Goal: Task Accomplishment & Management: Manage account settings

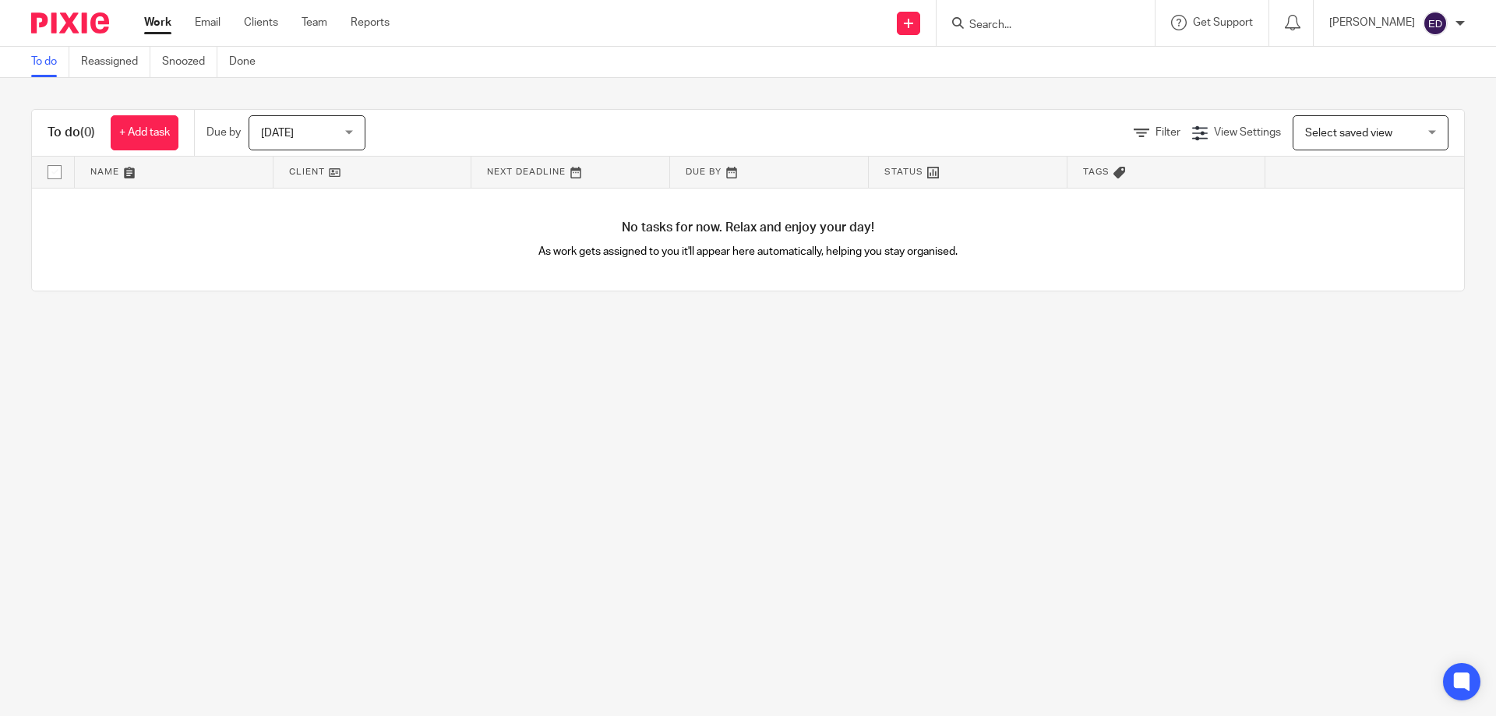
click at [1036, 23] on input "Search" at bounding box center [1038, 26] width 140 height 14
click at [1035, 23] on input "Search" at bounding box center [1038, 26] width 140 height 14
type input "ecoble"
click at [1081, 63] on link at bounding box center [1086, 67] width 242 height 36
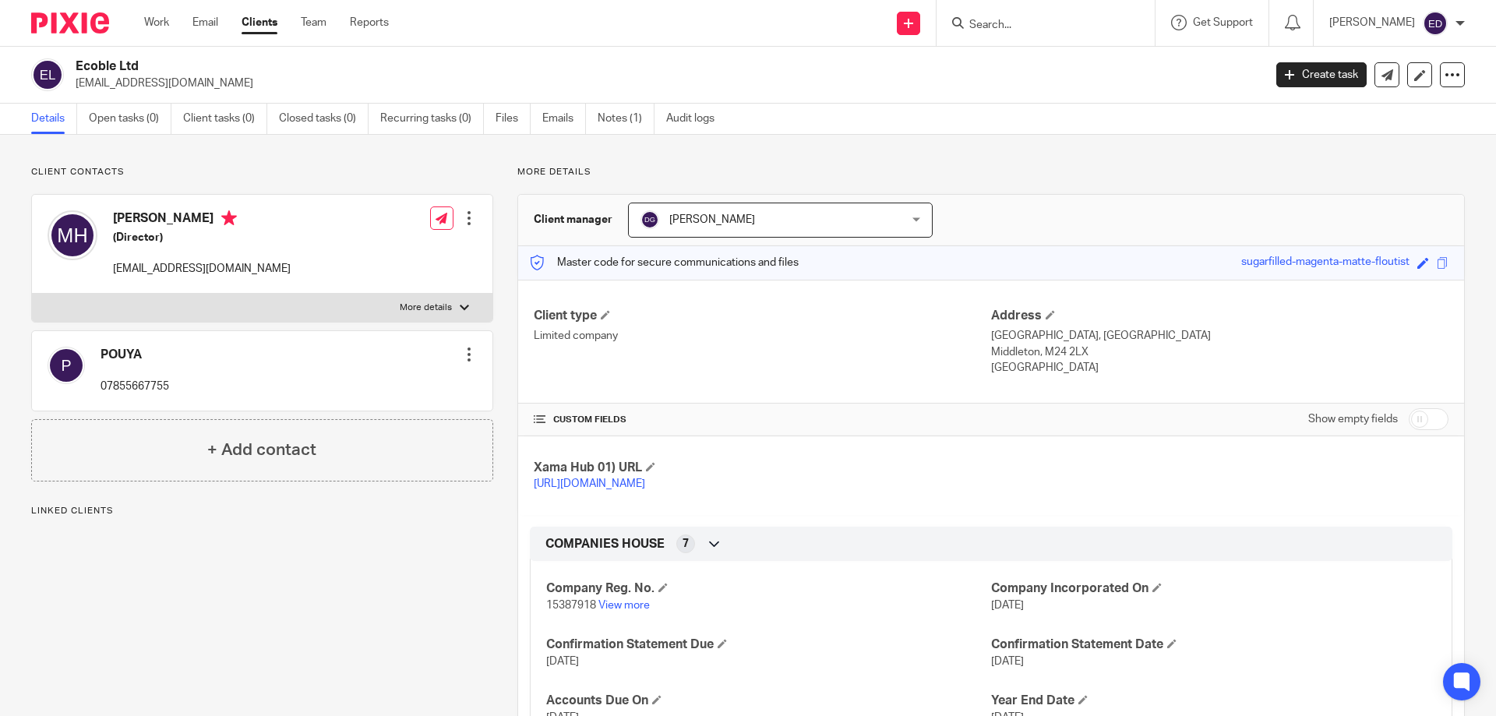
click at [470, 224] on div at bounding box center [469, 218] width 16 height 16
click at [456, 247] on link "Edit contact" at bounding box center [395, 253] width 149 height 23
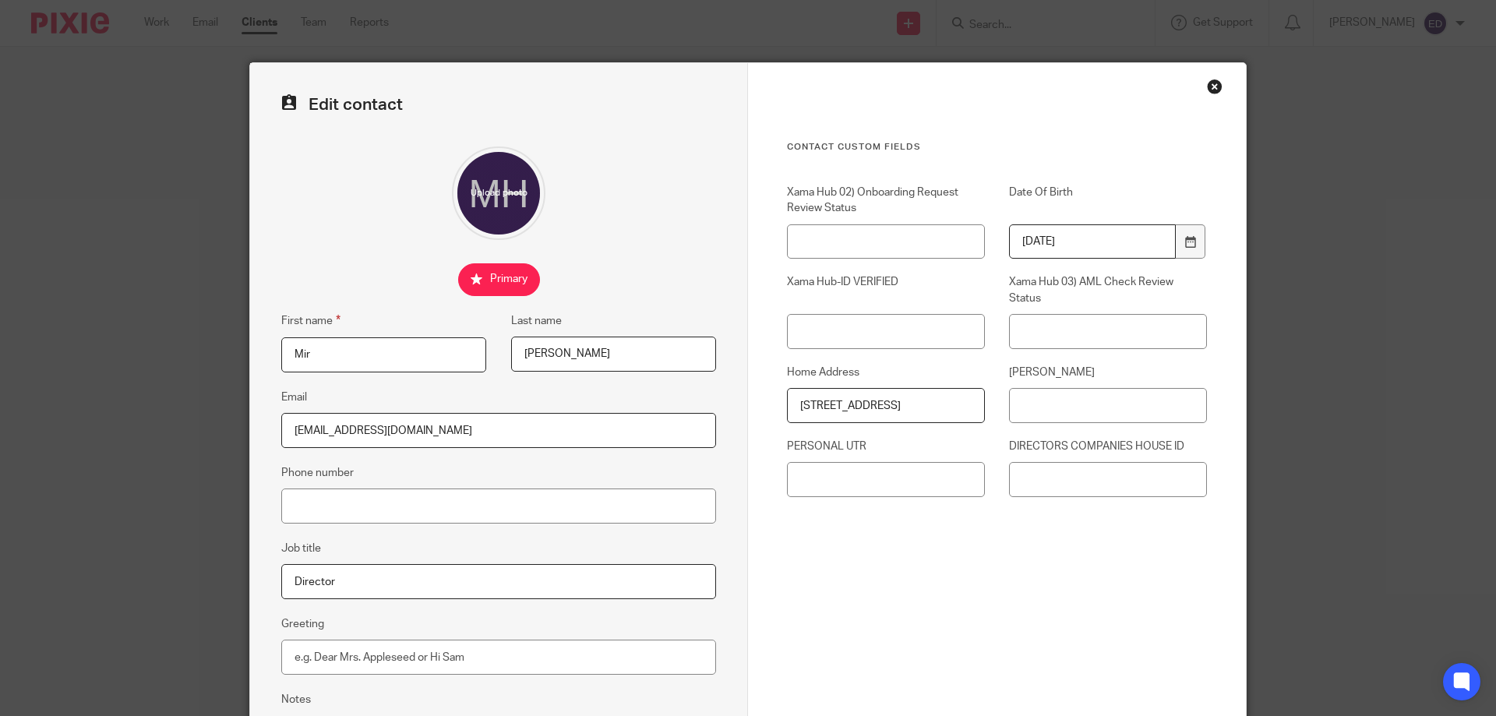
click at [418, 419] on input "[EMAIL_ADDRESS][DOMAIN_NAME]" at bounding box center [498, 430] width 435 height 35
drag, startPoint x: 430, startPoint y: 425, endPoint x: 189, endPoint y: 428, distance: 240.8
click at [189, 428] on div "Edit contact First name Mir Last name Mosthafa Housainee Email info@ecoble.co.u…" at bounding box center [748, 358] width 1496 height 716
paste input "[EMAIL_ADDRESS][DOMAIN_NAME]"
click at [509, 430] on input "[EMAIL_ADDRESS][DOMAIN_NAME]" at bounding box center [498, 430] width 435 height 35
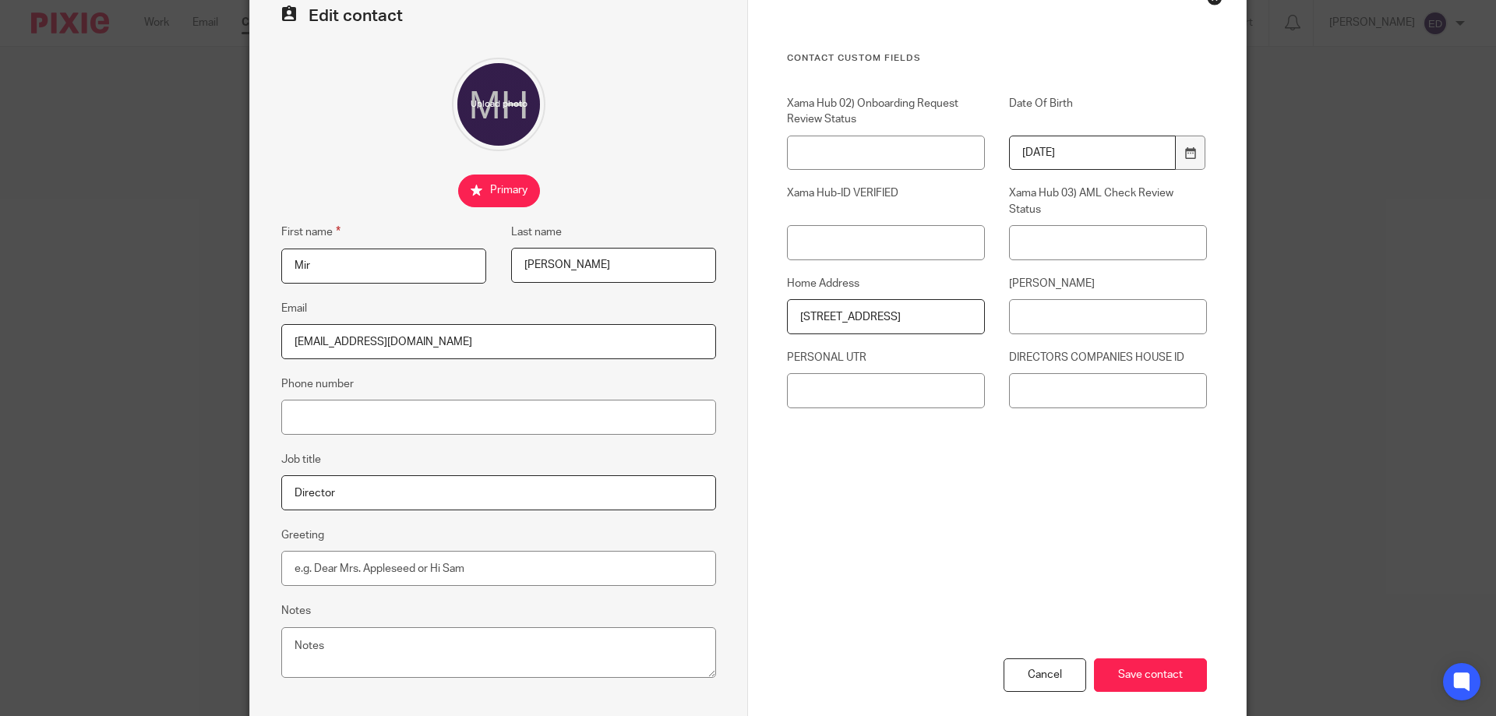
scroll to position [167, 0]
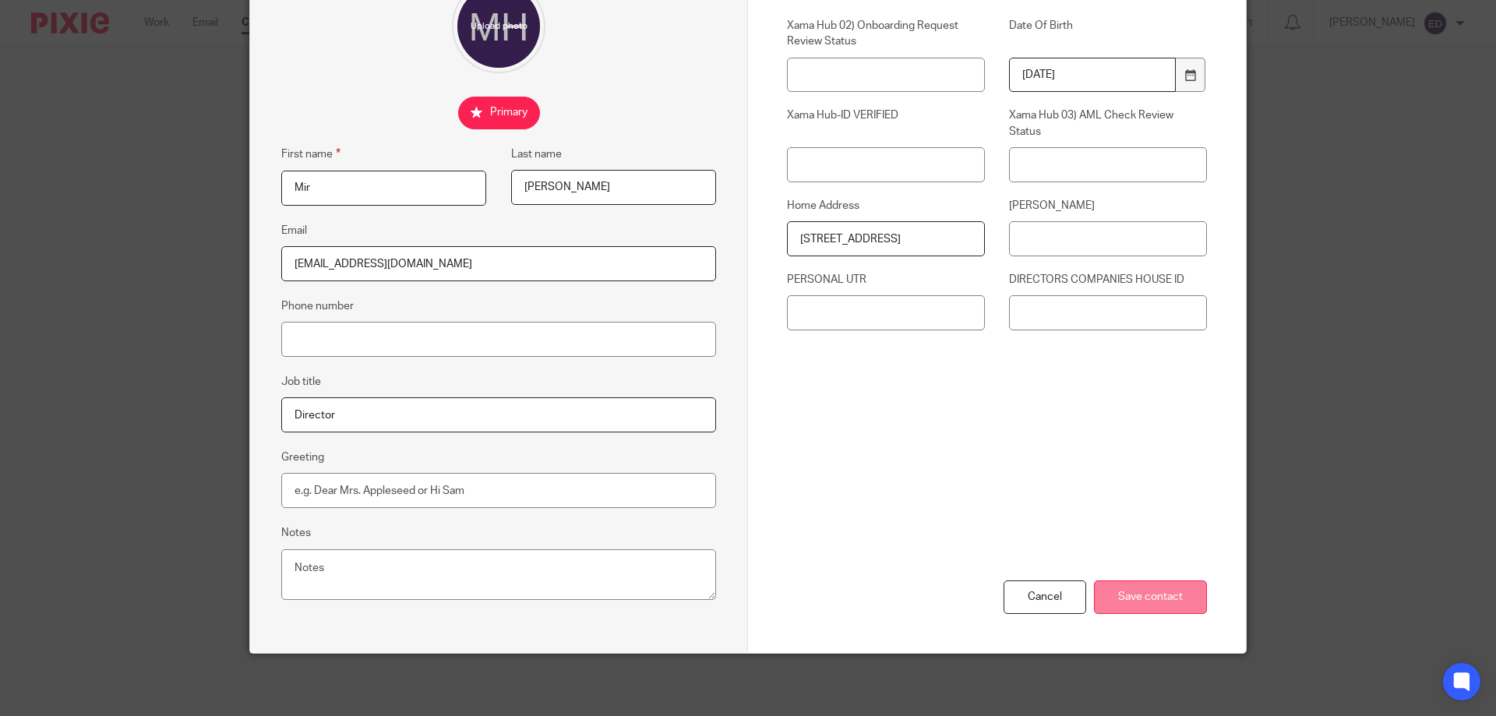
type input "[EMAIL_ADDRESS][DOMAIN_NAME]"
click at [1120, 598] on input "Save contact" at bounding box center [1150, 597] width 113 height 34
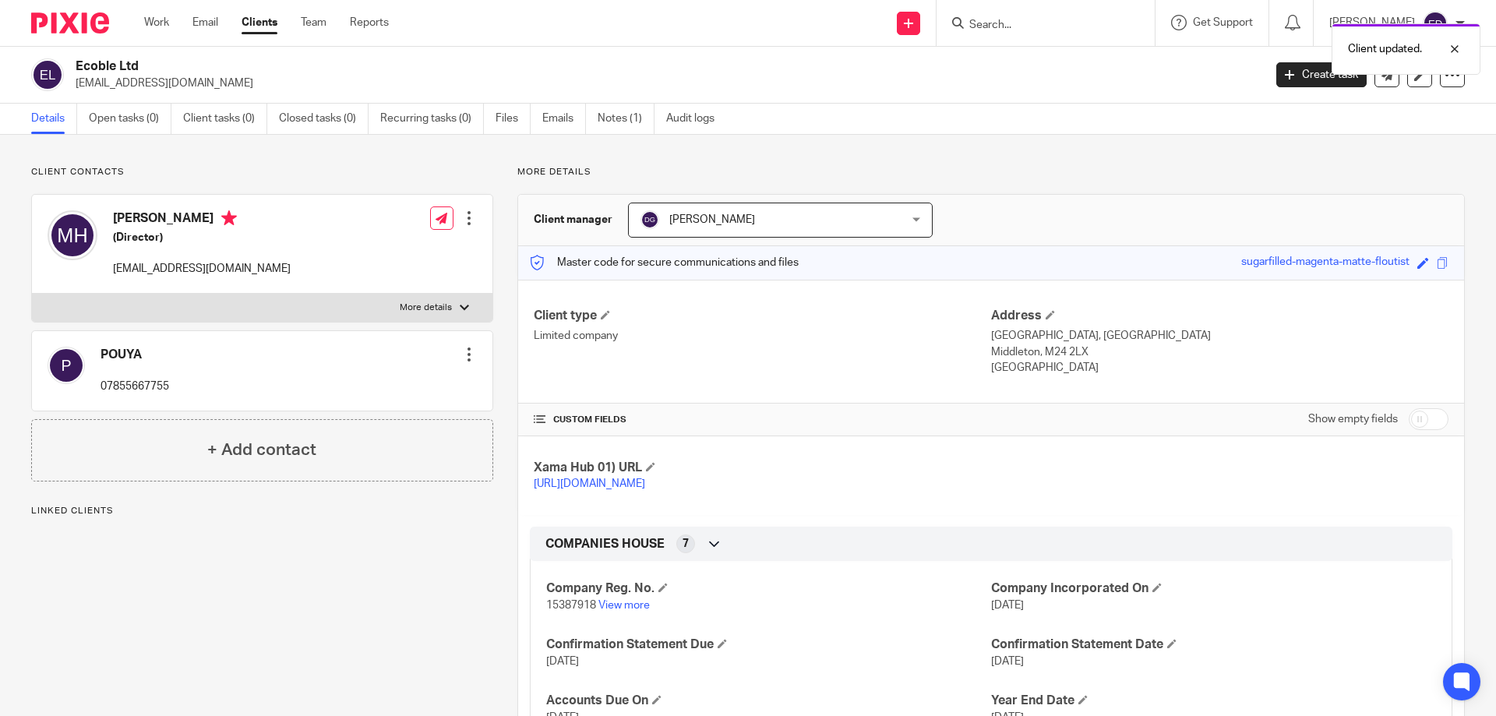
click at [468, 224] on div at bounding box center [469, 218] width 16 height 16
click at [388, 253] on link "Edit contact" at bounding box center [395, 253] width 149 height 23
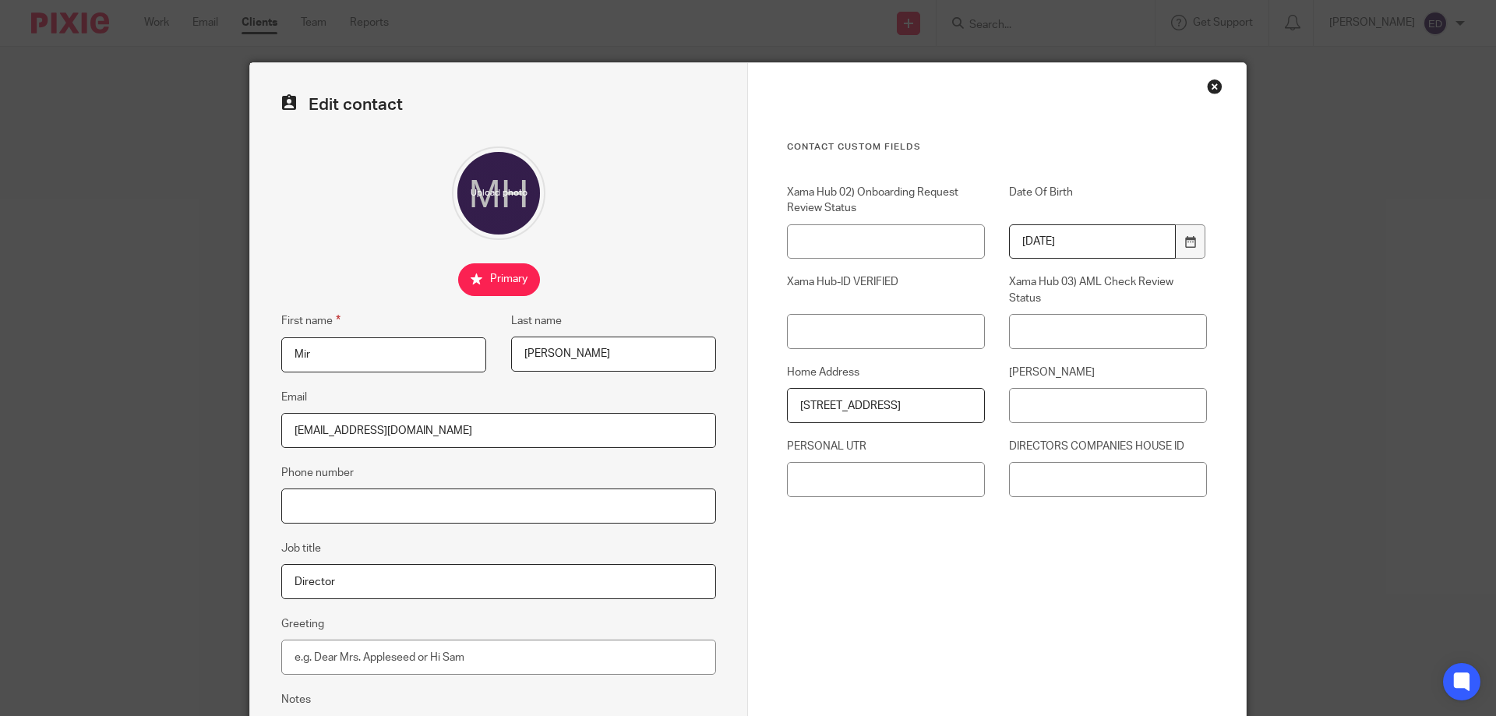
drag, startPoint x: 394, startPoint y: 502, endPoint x: 429, endPoint y: 498, distance: 34.5
click at [394, 502] on input "Phone number" at bounding box center [498, 506] width 435 height 35
paste input "07956333387"
type input "07956333387"
click at [1068, 630] on div "Cancel Save contact" at bounding box center [997, 724] width 420 height 189
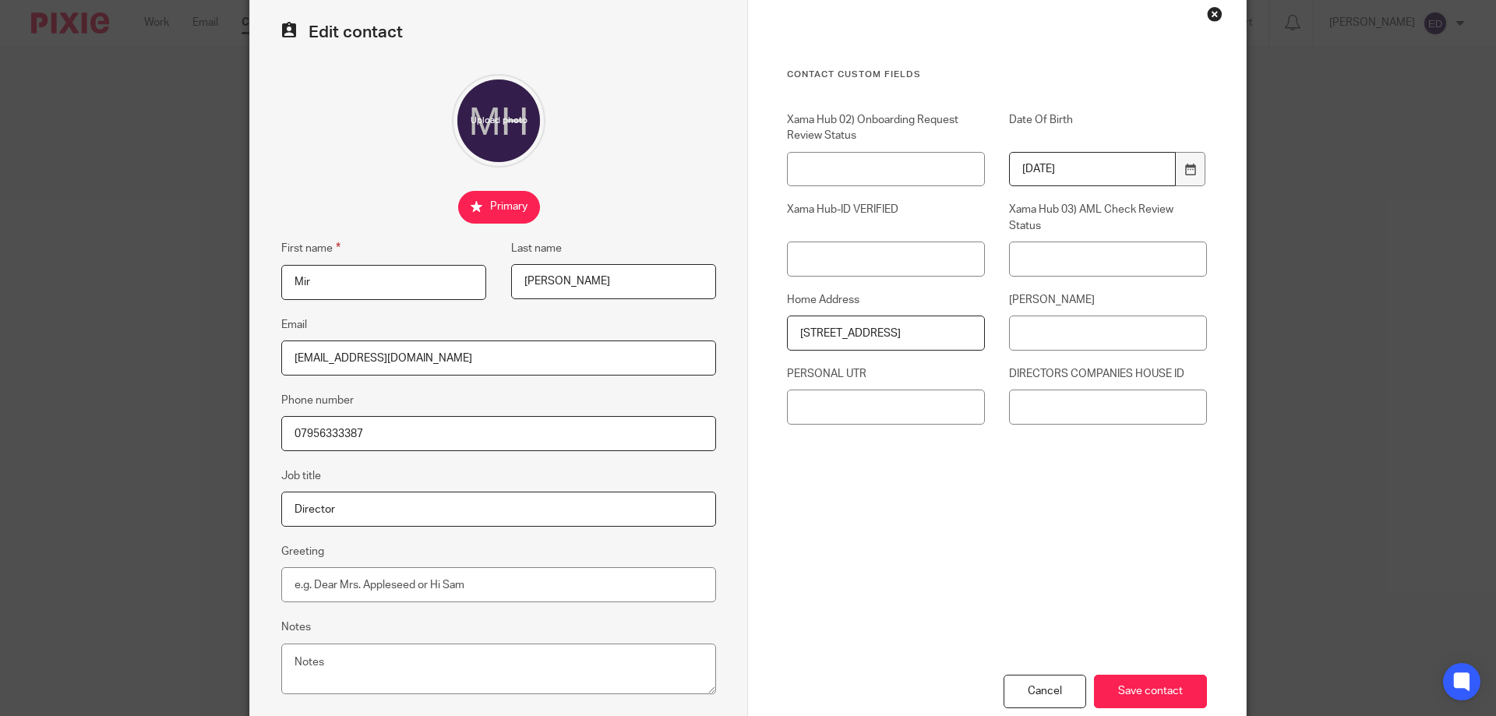
scroll to position [156, 0]
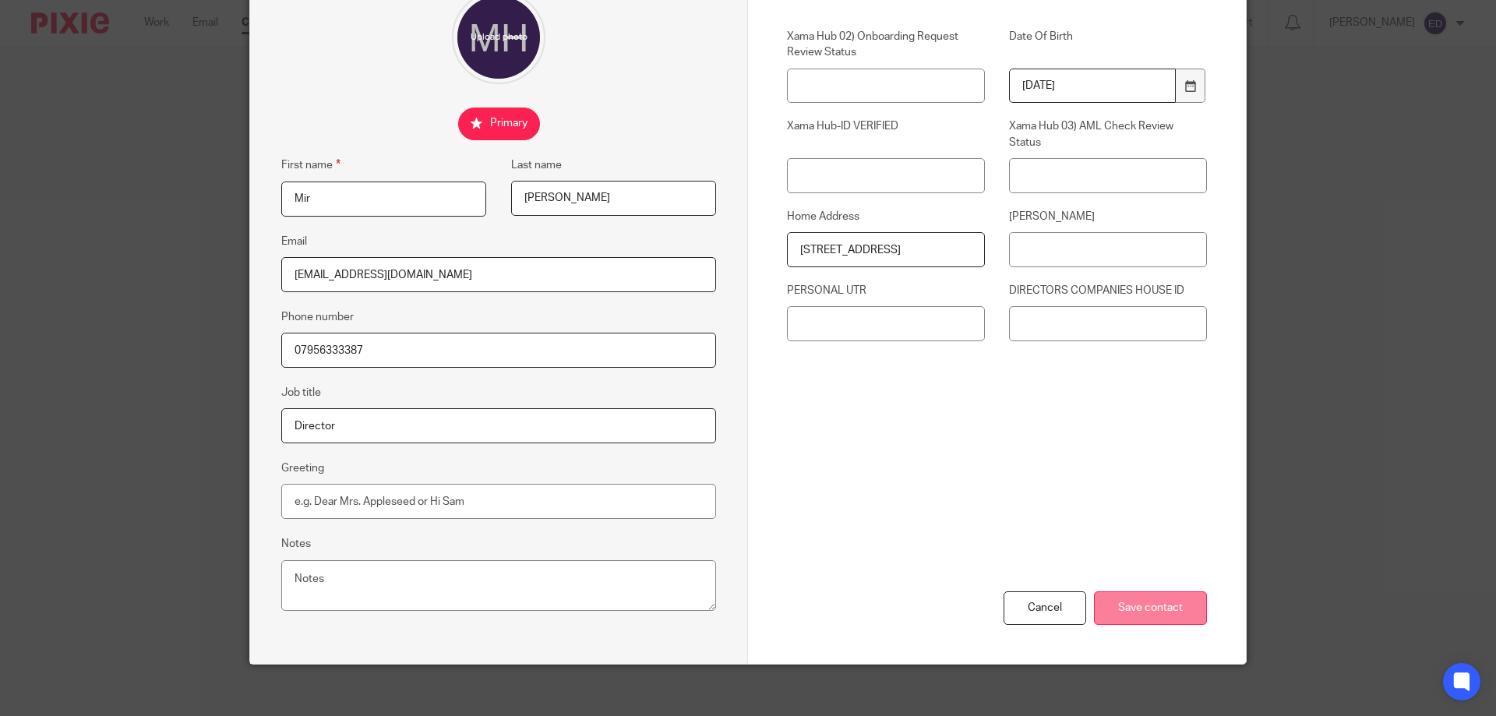
click at [1166, 612] on input "Save contact" at bounding box center [1150, 608] width 113 height 34
click at [1180, 602] on input "Save contact" at bounding box center [1150, 608] width 113 height 34
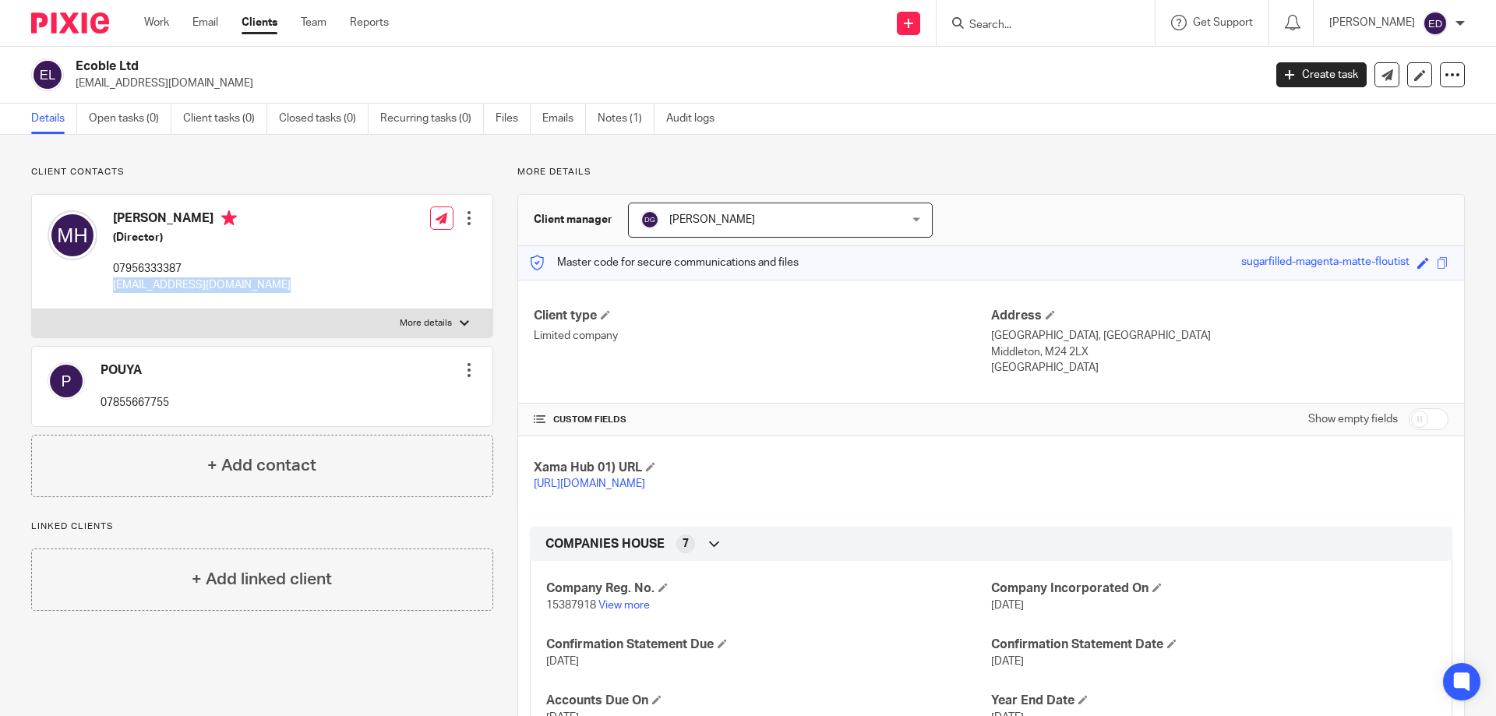
drag, startPoint x: 108, startPoint y: 284, endPoint x: 283, endPoint y: 297, distance: 175.0
click at [283, 297] on div "[PERSON_NAME] (Director) 07956333387 [EMAIL_ADDRESS][DOMAIN_NAME]" at bounding box center [169, 252] width 243 height 98
copy p "[EMAIL_ADDRESS][DOMAIN_NAME]"
click at [358, 266] on div "[PERSON_NAME] (Director) 07956333387 [EMAIL_ADDRESS][DOMAIN_NAME] Edit contact …" at bounding box center [262, 252] width 460 height 115
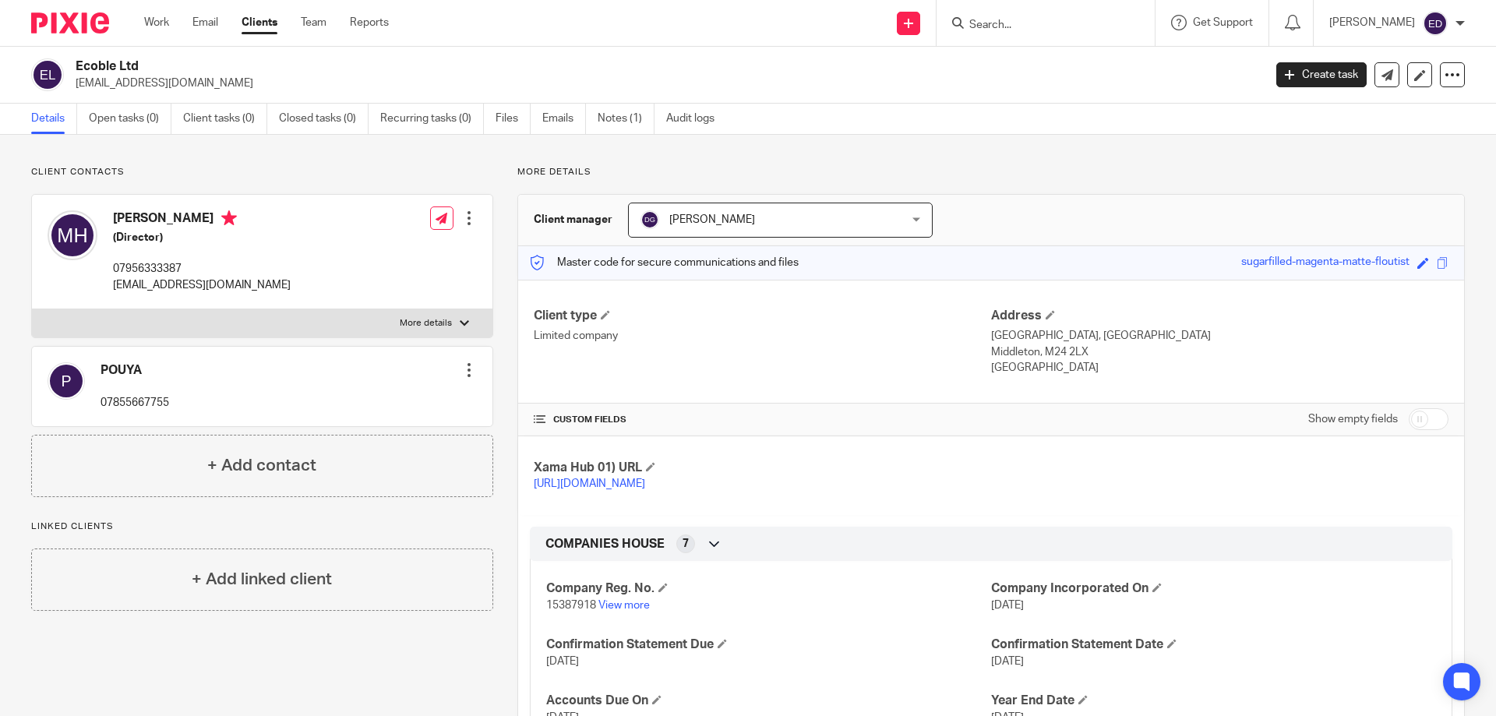
click at [464, 215] on div at bounding box center [469, 218] width 16 height 16
click at [387, 252] on link "Edit contact" at bounding box center [395, 253] width 149 height 23
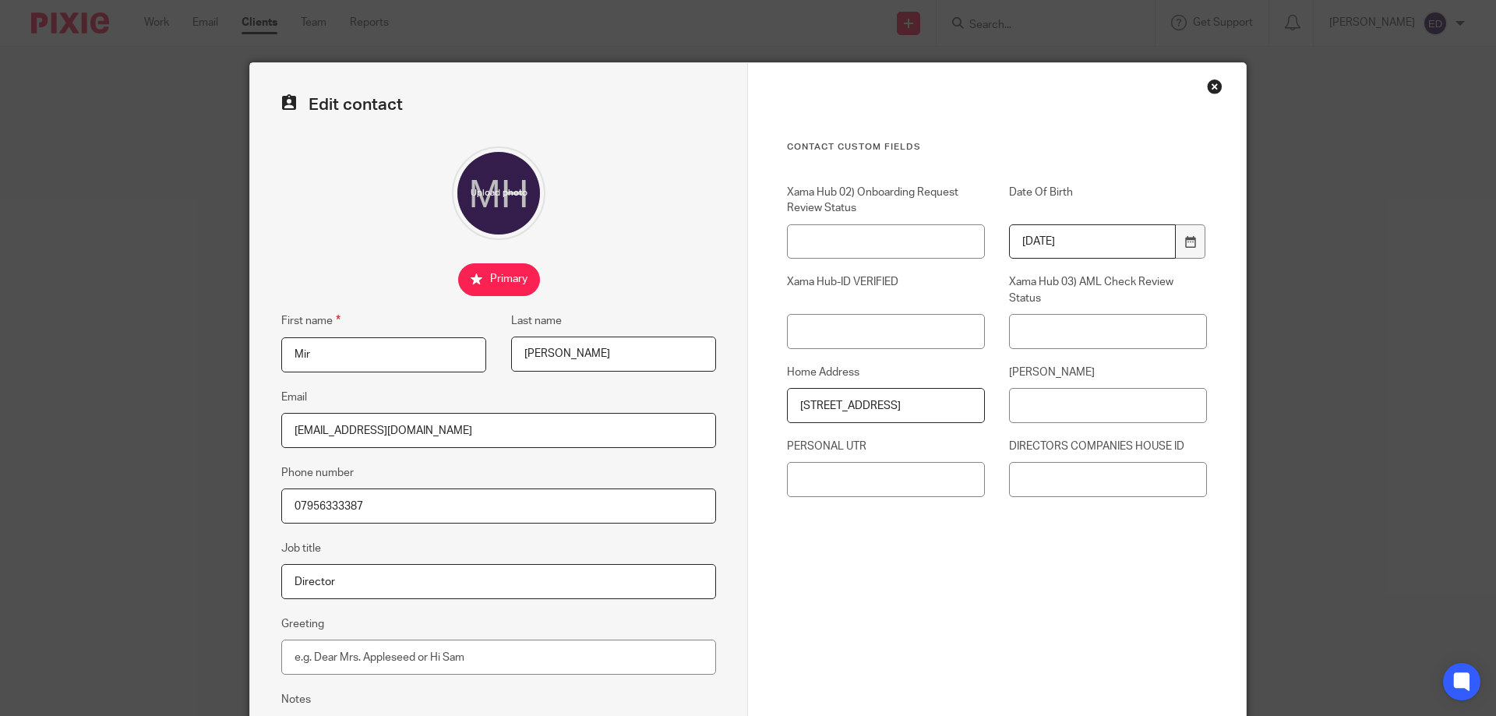
drag, startPoint x: 472, startPoint y: 443, endPoint x: 513, endPoint y: 434, distance: 42.3
click at [472, 443] on input "[EMAIL_ADDRESS][DOMAIN_NAME]" at bounding box center [498, 430] width 435 height 35
drag, startPoint x: 513, startPoint y: 434, endPoint x: 218, endPoint y: 433, distance: 295.3
click at [218, 433] on div "Edit contact First name [PERSON_NAME] Last name [GEOGRAPHIC_DATA] Email [EMAIL_…" at bounding box center [748, 358] width 1496 height 716
paste input "t"
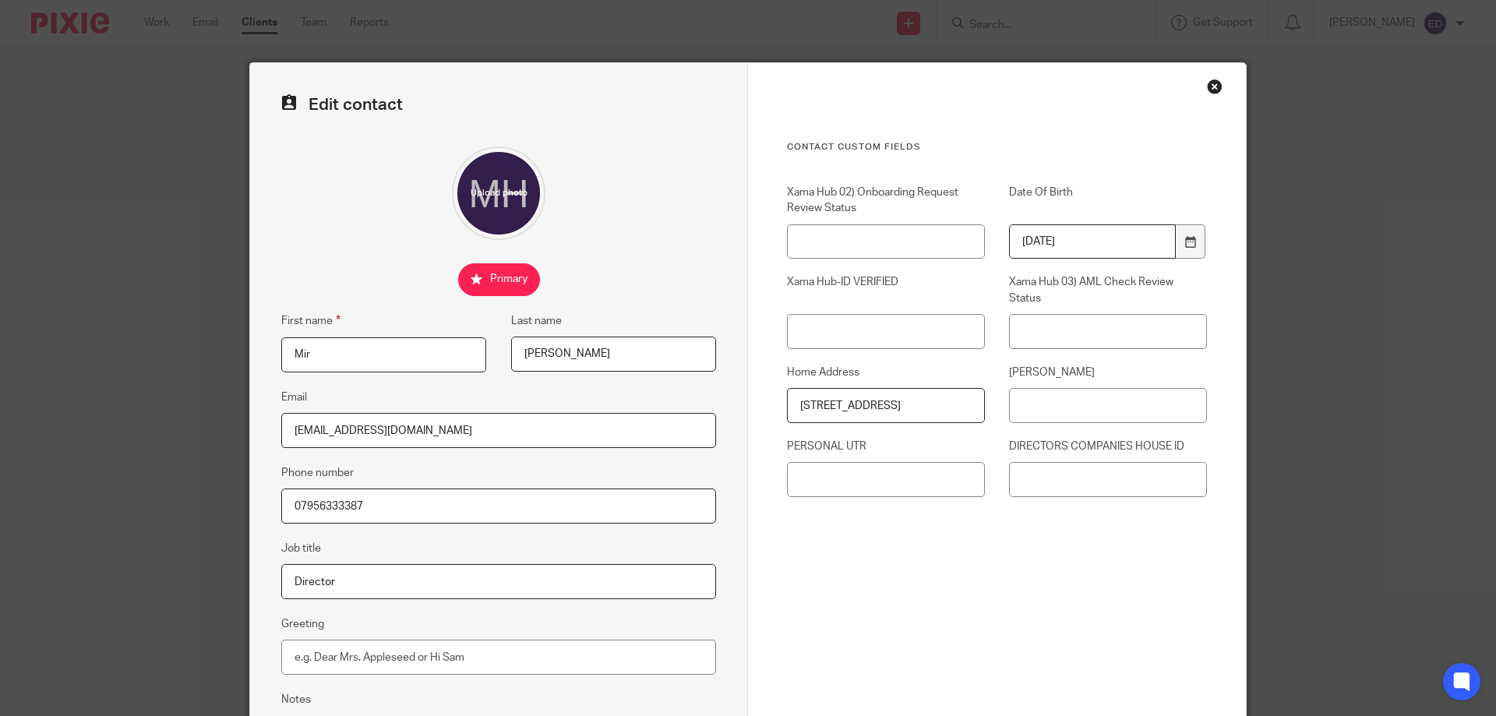
type input "[EMAIL_ADDRESS][DOMAIN_NAME]"
click at [329, 388] on fieldset "Email [EMAIL_ADDRESS][DOMAIN_NAME]" at bounding box center [498, 418] width 435 height 60
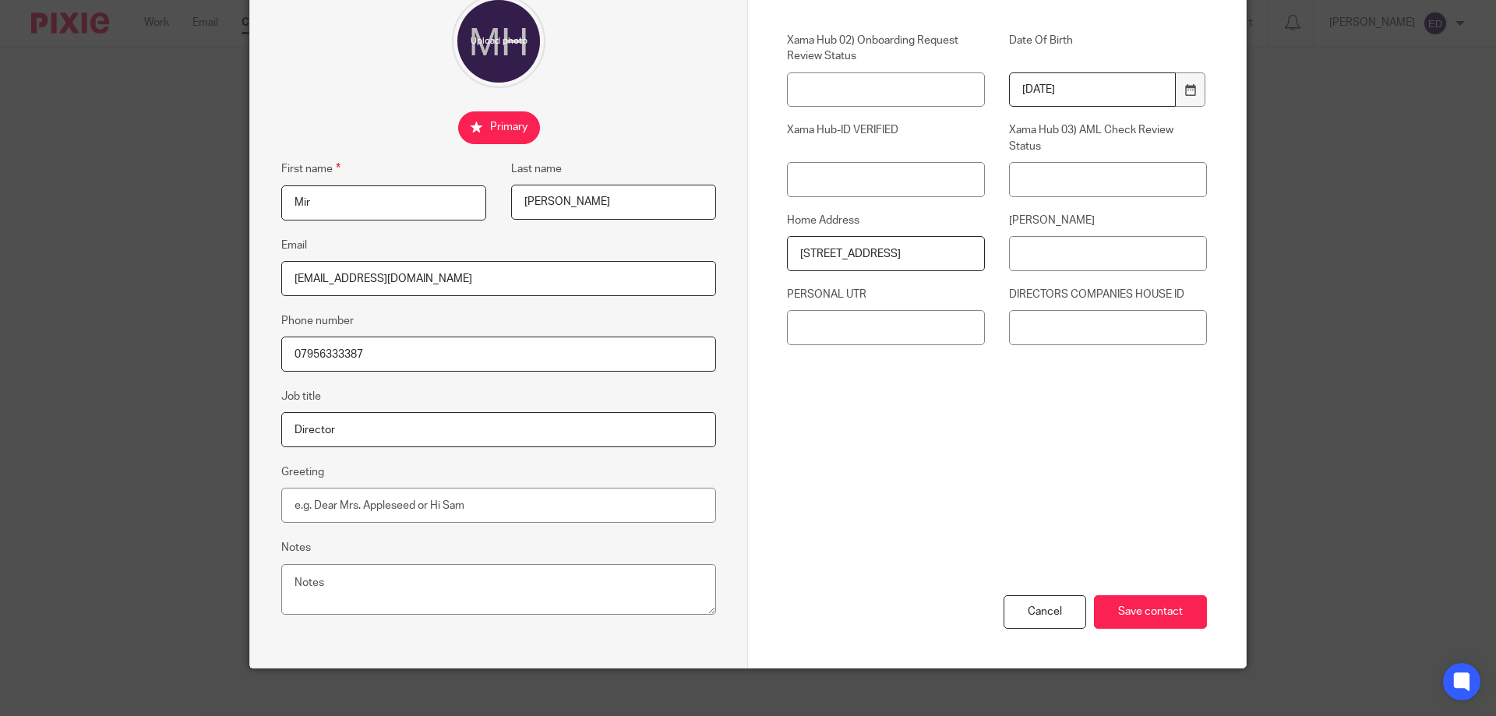
scroll to position [156, 0]
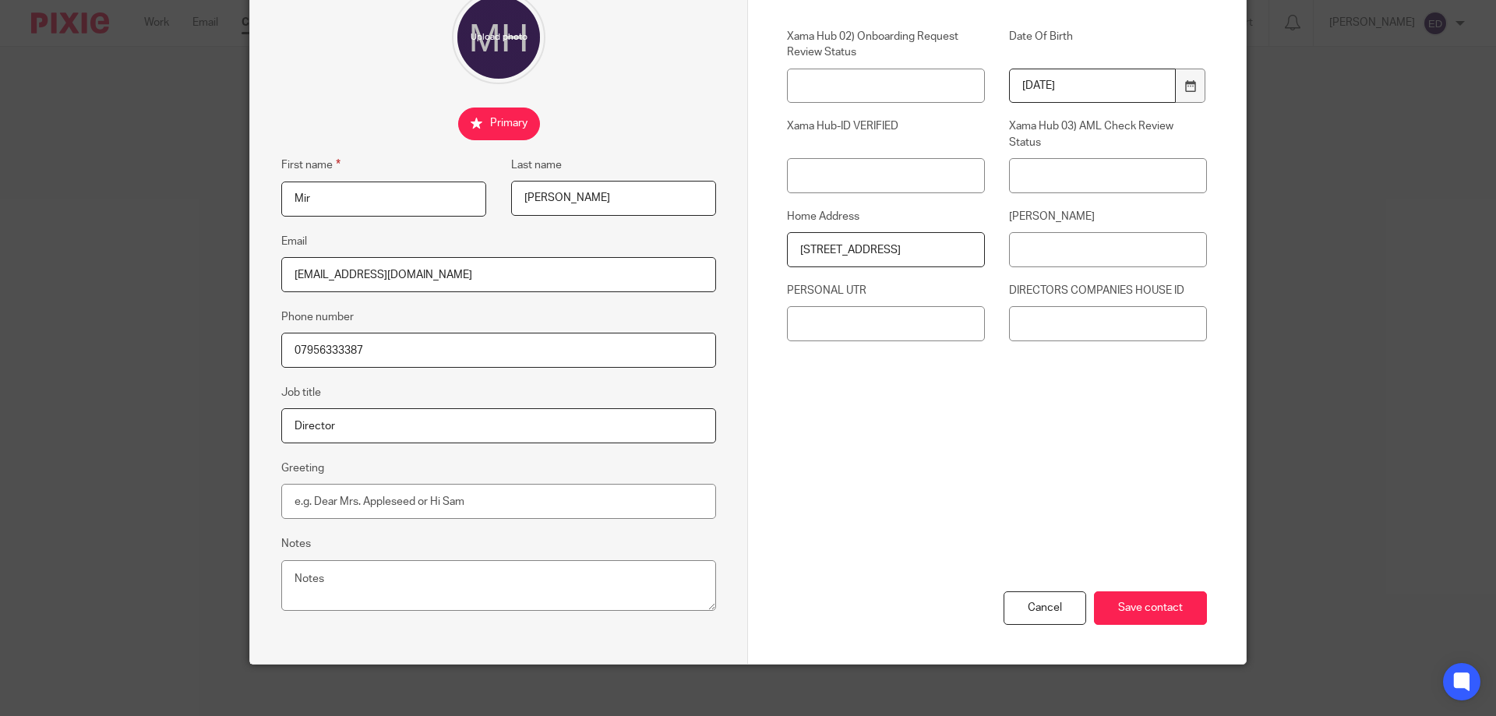
click at [850, 432] on div "Contact Custom fields Xama Hub 02) Onboarding Request Review Status Date Of Bir…" at bounding box center [997, 229] width 420 height 489
click at [1177, 618] on input "Save contact" at bounding box center [1150, 608] width 113 height 34
